Goal: Transaction & Acquisition: Purchase product/service

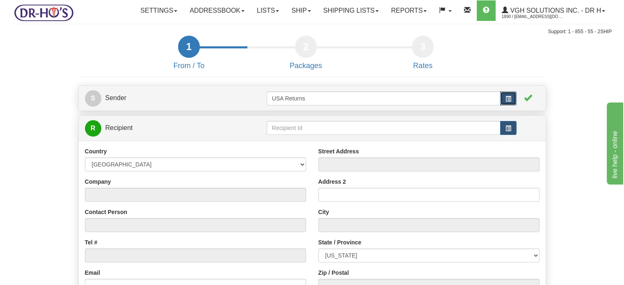
click at [509, 102] on span "button" at bounding box center [509, 99] width 6 height 6
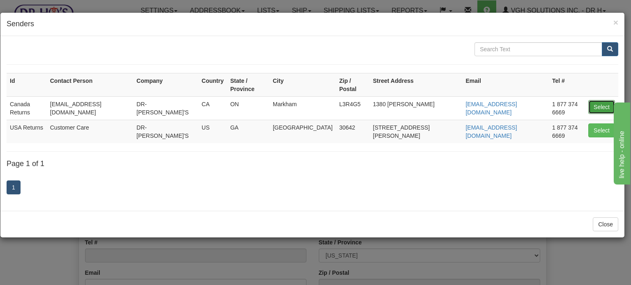
click at [600, 100] on button "Select" at bounding box center [601, 107] width 27 height 14
type input "Canada Returns"
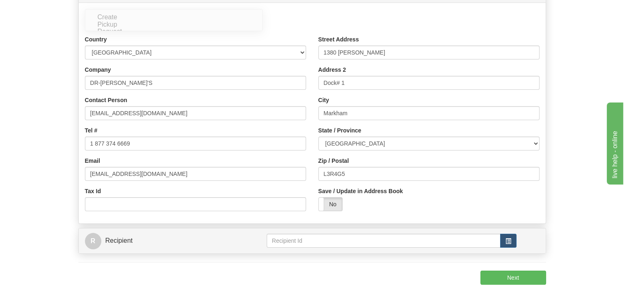
scroll to position [123, 0]
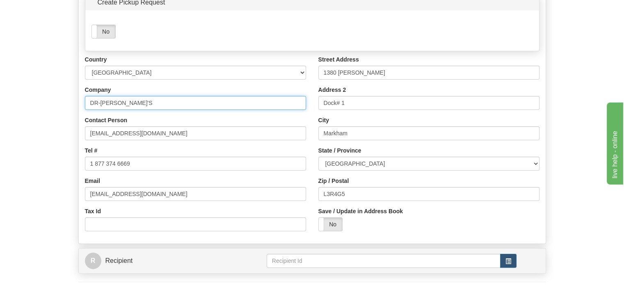
drag, startPoint x: 143, startPoint y: 118, endPoint x: 0, endPoint y: 104, distance: 143.5
click at [41, 119] on form "1 From / To 2 Packages 3 Int Opt 4 Rates S Sender" at bounding box center [312, 130] width 600 height 434
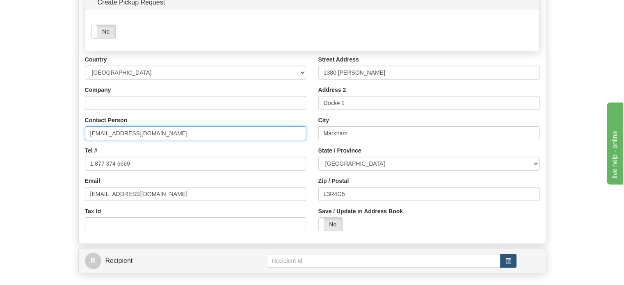
drag, startPoint x: 148, startPoint y: 146, endPoint x: 57, endPoint y: 169, distance: 93.2
click at [64, 147] on form "1 From / To 2 Packages 3 Int Opt 4 Rates S Sender" at bounding box center [312, 130] width 600 height 434
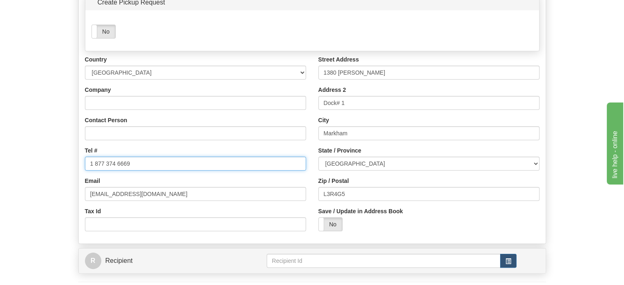
drag, startPoint x: 135, startPoint y: 179, endPoint x: 7, endPoint y: 169, distance: 128.5
click at [28, 169] on form "1 From / To 2 Packages 3 Int Opt 4 Rates S Sender" at bounding box center [312, 130] width 600 height 434
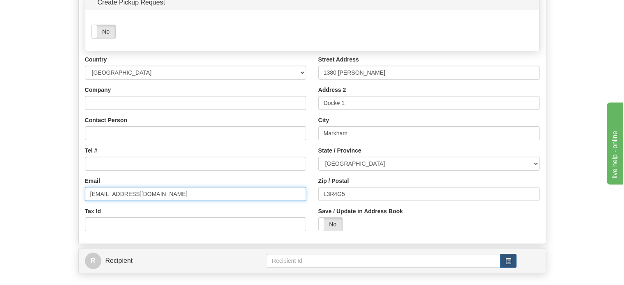
click at [92, 201] on input "[EMAIL_ADDRESS][DOMAIN_NAME]" at bounding box center [195, 194] width 221 height 14
type input "d"
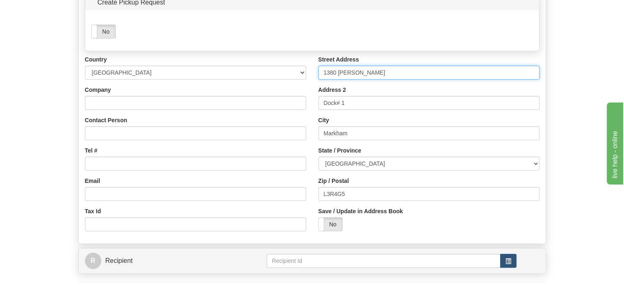
drag, startPoint x: 378, startPoint y: 93, endPoint x: 226, endPoint y: 87, distance: 151.6
click at [257, 87] on div "Country [GEOGRAPHIC_DATA] [GEOGRAPHIC_DATA] [GEOGRAPHIC_DATA] [GEOGRAPHIC_DATA]…" at bounding box center [312, 146] width 467 height 182
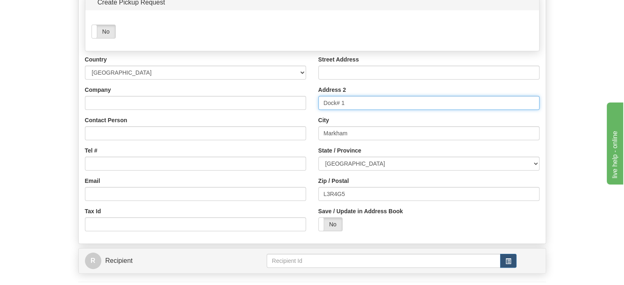
drag, startPoint x: 349, startPoint y: 123, endPoint x: 264, endPoint y: 123, distance: 85.4
click at [264, 123] on div "Country [GEOGRAPHIC_DATA] [GEOGRAPHIC_DATA] [GEOGRAPHIC_DATA] [GEOGRAPHIC_DATA]…" at bounding box center [312, 146] width 467 height 182
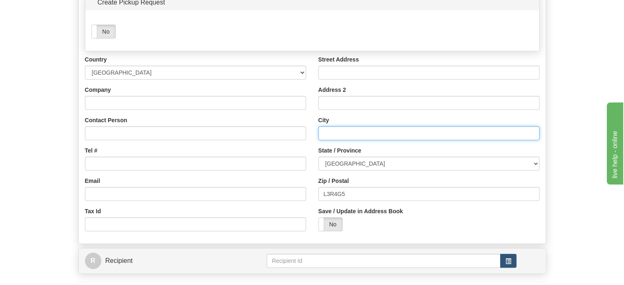
drag, startPoint x: 379, startPoint y: 155, endPoint x: 211, endPoint y: 155, distance: 167.9
click at [232, 155] on div "Country [GEOGRAPHIC_DATA] [GEOGRAPHIC_DATA] [GEOGRAPHIC_DATA] [GEOGRAPHIC_DATA]…" at bounding box center [312, 146] width 467 height 182
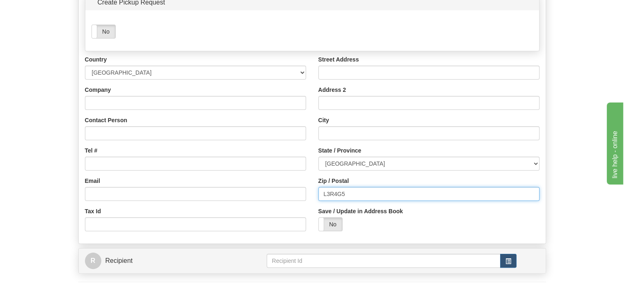
drag, startPoint x: 355, startPoint y: 211, endPoint x: 143, endPoint y: 213, distance: 212.3
click at [258, 211] on div "Country [GEOGRAPHIC_DATA] [GEOGRAPHIC_DATA] [GEOGRAPHIC_DATA] [GEOGRAPHIC_DATA]…" at bounding box center [312, 146] width 467 height 182
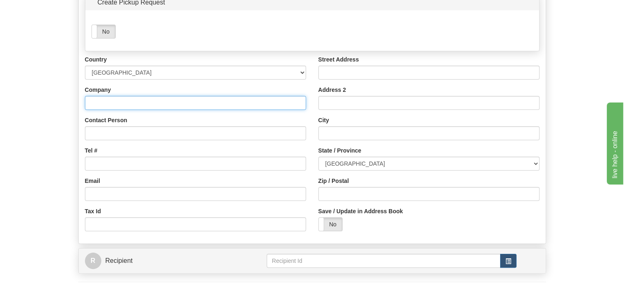
click at [170, 110] on input "Company" at bounding box center [195, 103] width 221 height 14
paste input "[PERSON_NAME]"
click at [151, 110] on input "[PERSON_NAME]" at bounding box center [195, 103] width 221 height 14
type input "[PERSON_NAME]"
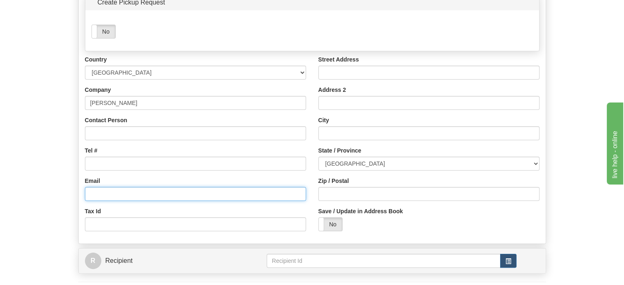
click at [117, 201] on input "Email" at bounding box center [195, 194] width 221 height 14
paste input "[EMAIL_ADDRESS][DOMAIN_NAME]"
type input "[EMAIL_ADDRESS][DOMAIN_NAME]"
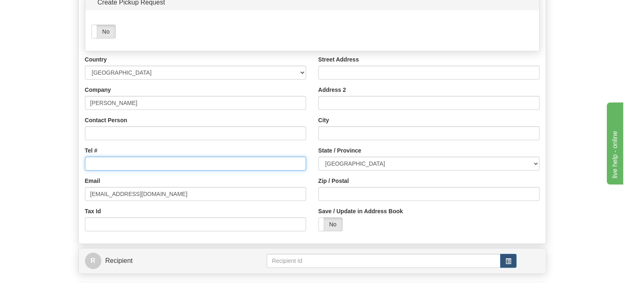
click at [103, 171] on input "Tel #" at bounding box center [195, 164] width 221 height 14
paste input "2507959682"
type input "2507959682"
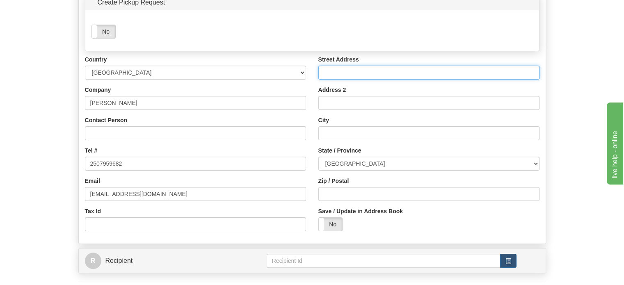
click at [353, 80] on input "Street Address" at bounding box center [429, 73] width 221 height 14
paste input "[STREET_ADDRESS]"
type input "[STREET_ADDRESS]"
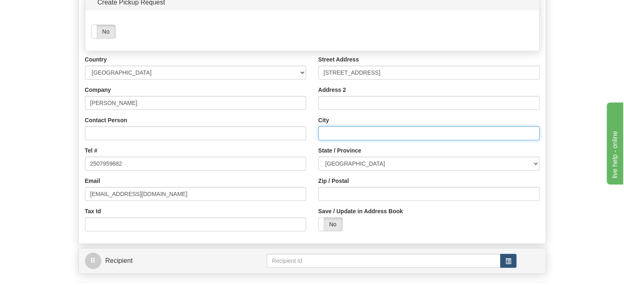
click at [328, 140] on input "City" at bounding box center [429, 133] width 221 height 14
paste input "[PERSON_NAME][GEOGRAPHIC_DATA]"
type input "[PERSON_NAME][GEOGRAPHIC_DATA]"
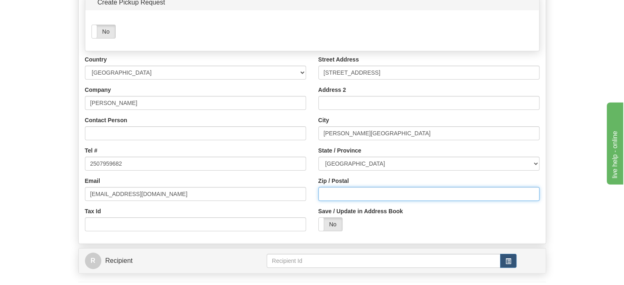
click at [343, 201] on input "Zip / Postal" at bounding box center [429, 194] width 221 height 14
paste input "V1G5A3"
type input "V1G5A3"
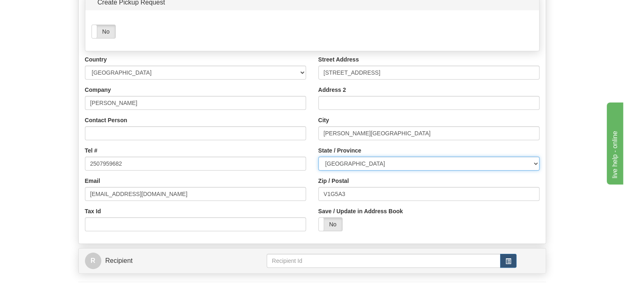
click at [358, 171] on select "[GEOGRAPHIC_DATA] [GEOGRAPHIC_DATA] [GEOGRAPHIC_DATA] [GEOGRAPHIC_DATA] [GEOGRA…" at bounding box center [429, 164] width 221 height 14
select select "BC"
click at [319, 171] on select "[GEOGRAPHIC_DATA] [GEOGRAPHIC_DATA] [GEOGRAPHIC_DATA] [GEOGRAPHIC_DATA] [GEOGRA…" at bounding box center [429, 164] width 221 height 14
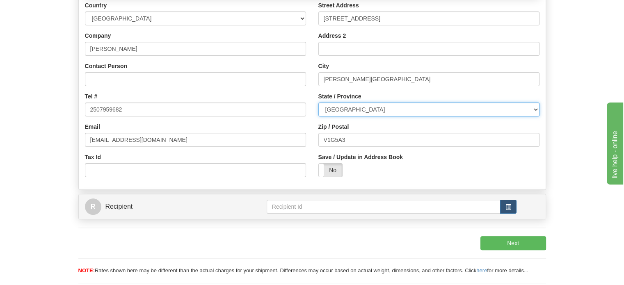
scroll to position [205, 0]
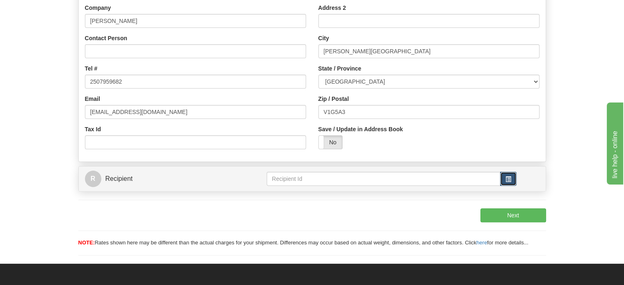
click at [507, 182] on span "button" at bounding box center [509, 180] width 6 height 6
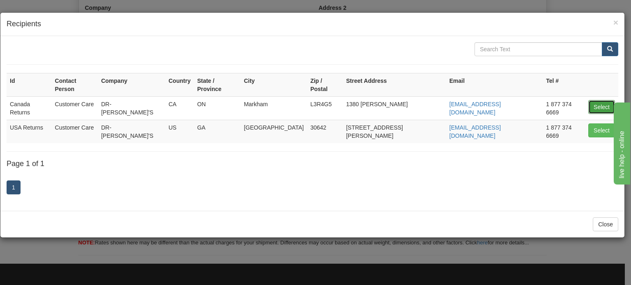
click at [592, 100] on button "Select" at bounding box center [601, 107] width 27 height 14
type input "Canada Returns"
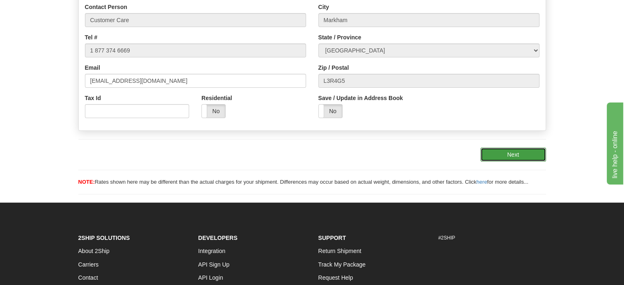
click at [520, 162] on button "Next" at bounding box center [514, 155] width 66 height 14
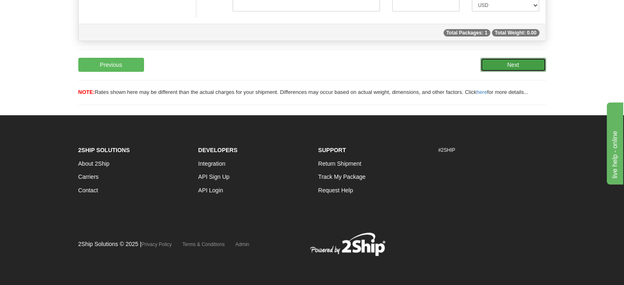
scroll to position [80, 0]
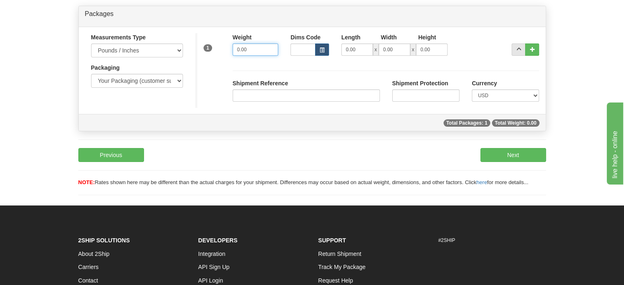
drag, startPoint x: 258, startPoint y: 65, endPoint x: 73, endPoint y: 65, distance: 184.3
click at [158, 65] on div "Measurements Type Pounds / Inches Kilograms / Centimeters Packaging Your Packag…" at bounding box center [312, 70] width 467 height 75
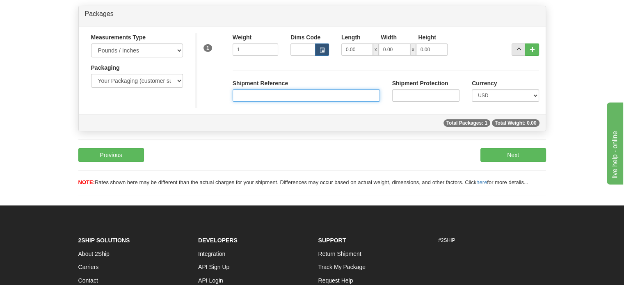
type input "1.00"
click at [236, 102] on input "Shipment Reference" at bounding box center [306, 95] width 147 height 12
paste input "1165534"
type input "1165534"
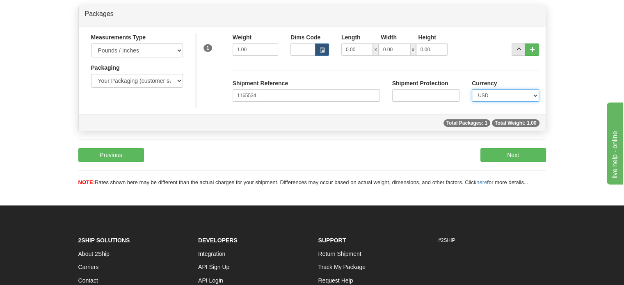
click at [505, 102] on select "CAD USD EUR ZAR [PERSON_NAME] ARN AUD AUS AWG BBD BFR BGN BHD BMD BND BRC BRL C…" at bounding box center [505, 95] width 67 height 12
select select "0"
click at [472, 102] on select "CAD USD EUR ZAR [PERSON_NAME] ARN AUD AUS AWG BBD BFR BGN BHD BMD BND BRC BRL C…" at bounding box center [505, 95] width 67 height 12
click at [509, 162] on button "Next" at bounding box center [514, 155] width 66 height 14
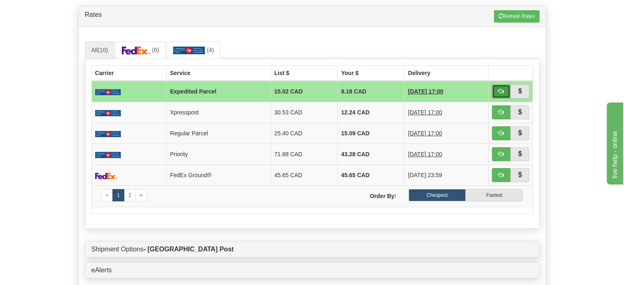
click at [499, 94] on span "button" at bounding box center [501, 91] width 6 height 6
type input "DOM.EP"
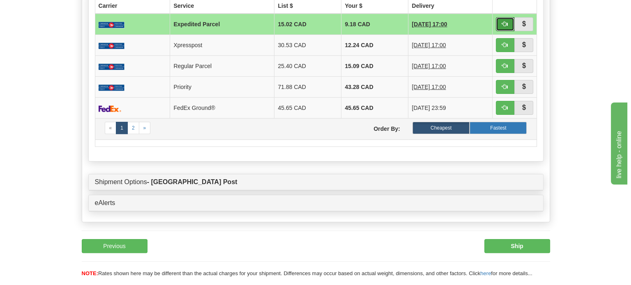
scroll to position [162, 0]
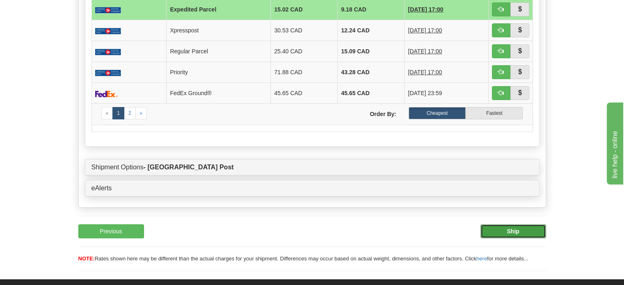
click at [503, 239] on button "Ship" at bounding box center [514, 232] width 66 height 14
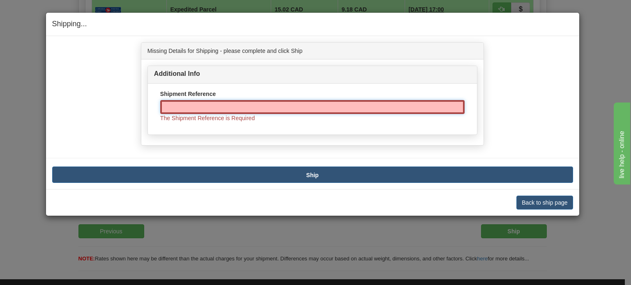
click at [203, 105] on input "Shipment Reference" at bounding box center [312, 107] width 304 height 14
paste input "1165534"
type input "1165534"
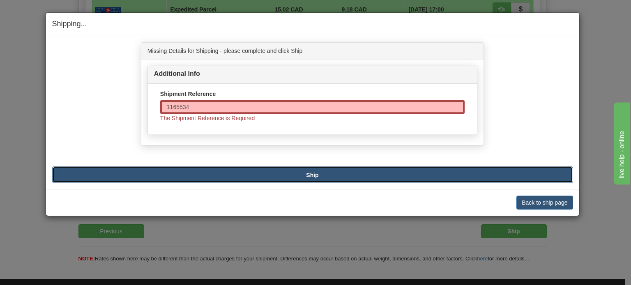
click at [292, 177] on button "Ship" at bounding box center [312, 175] width 521 height 16
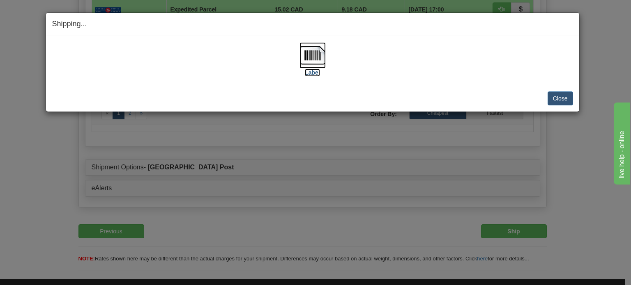
click at [315, 62] on img at bounding box center [312, 55] width 26 height 26
click at [568, 96] on button "Close" at bounding box center [559, 99] width 25 height 14
